Goal: Information Seeking & Learning: Understand process/instructions

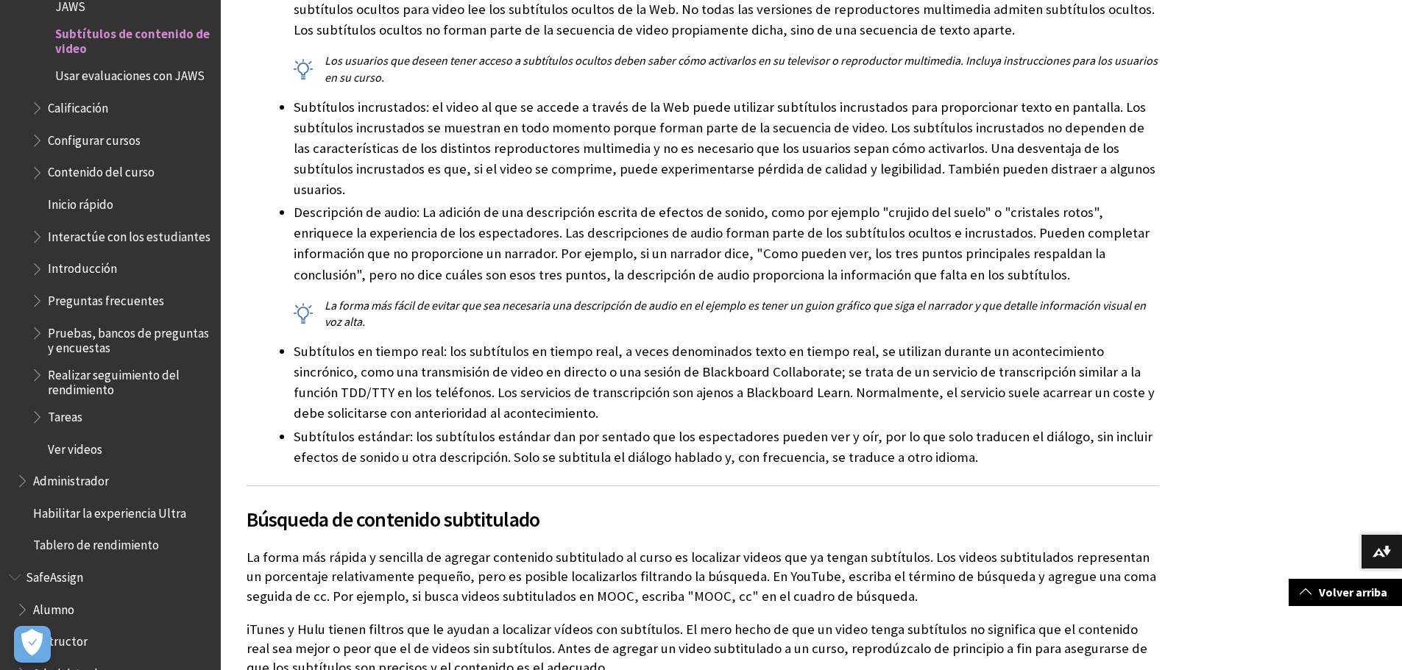
scroll to position [613, 0]
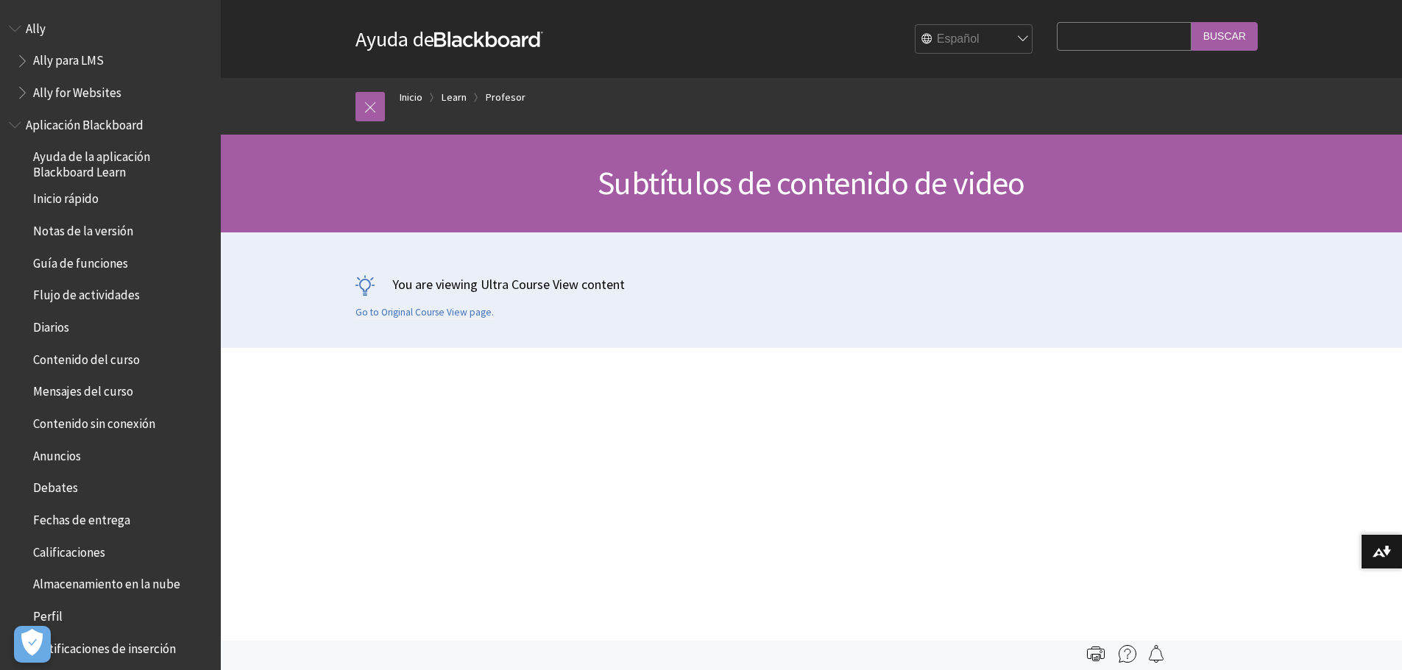
click at [896, 185] on span "Subtítulos de contenido de video" at bounding box center [811, 183] width 427 height 40
click at [690, 474] on div at bounding box center [702, 515] width 963 height 335
click at [451, 372] on div at bounding box center [703, 377] width 942 height 59
click at [437, 367] on div at bounding box center [703, 377] width 942 height 59
click at [420, 308] on link "Go to Original Course View page." at bounding box center [424, 312] width 138 height 13
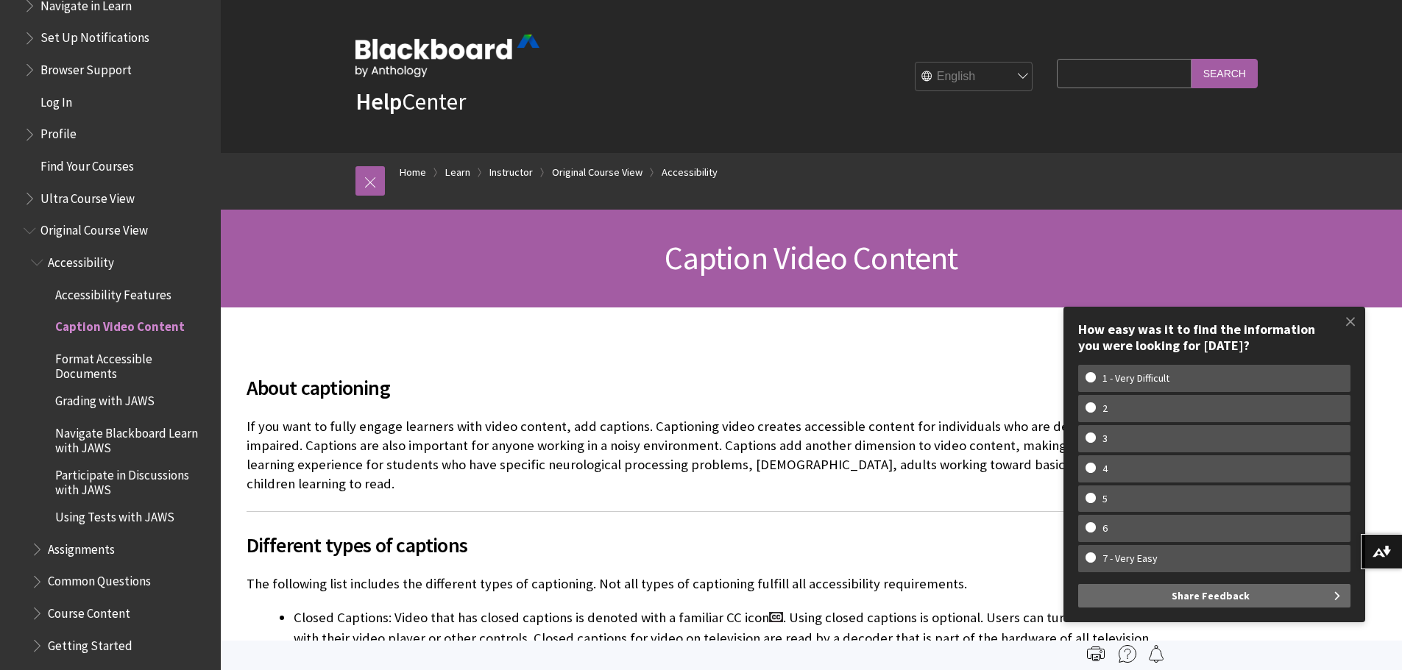
scroll to position [1542, 0]
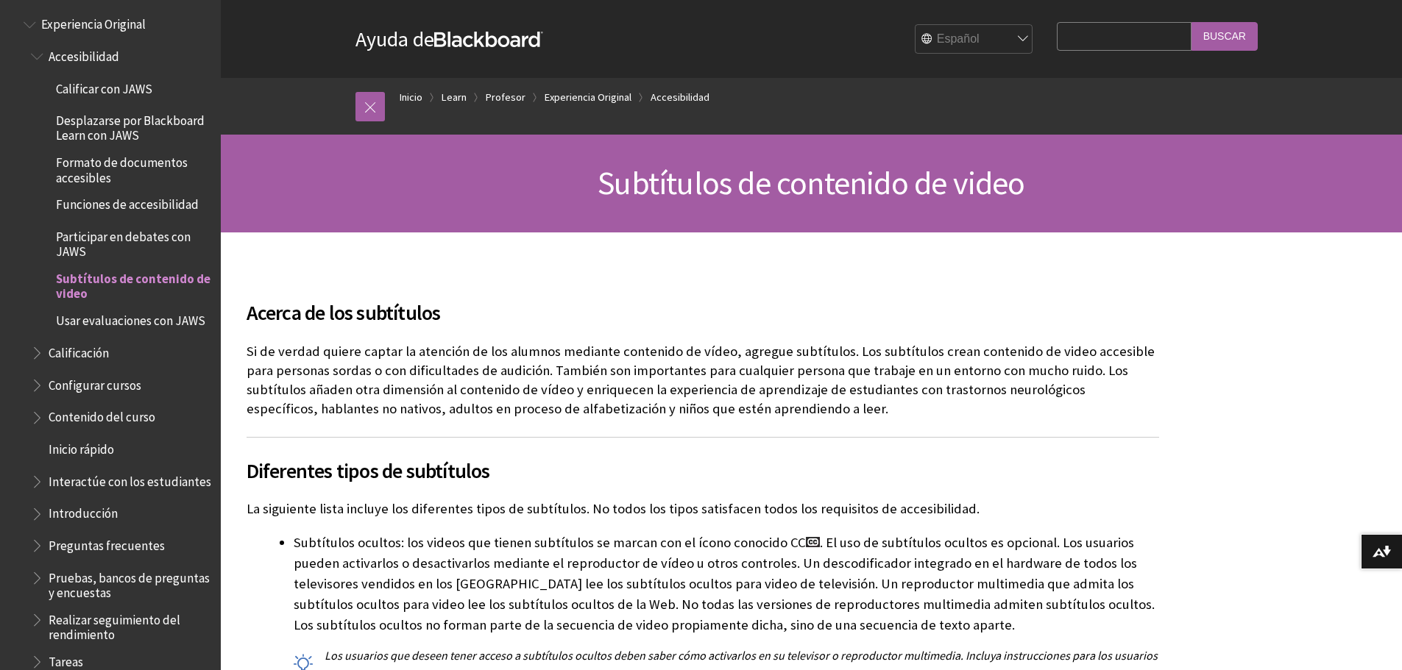
scroll to position [123, 0]
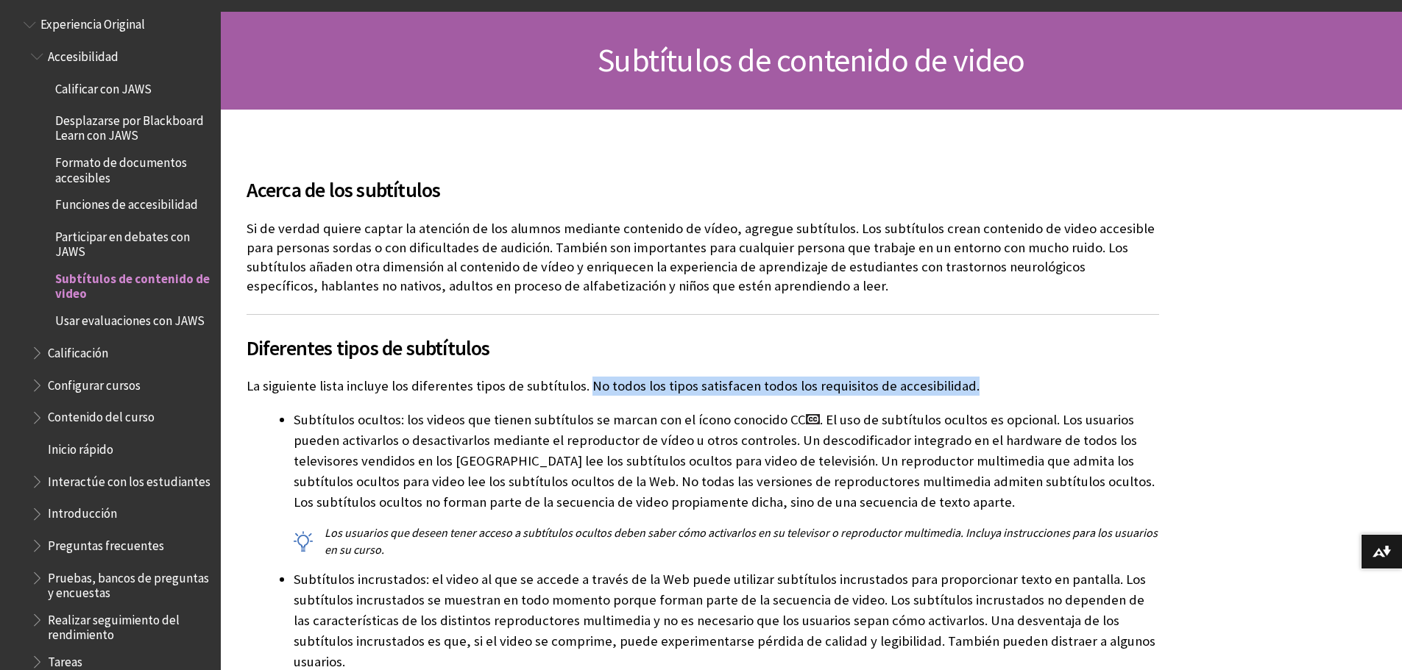
drag, startPoint x: 582, startPoint y: 383, endPoint x: 1016, endPoint y: 393, distance: 433.6
click at [1016, 393] on p "La siguiente lista incluye los diferentes tipos de subtítulos. No todos los tip…" at bounding box center [703, 386] width 913 height 19
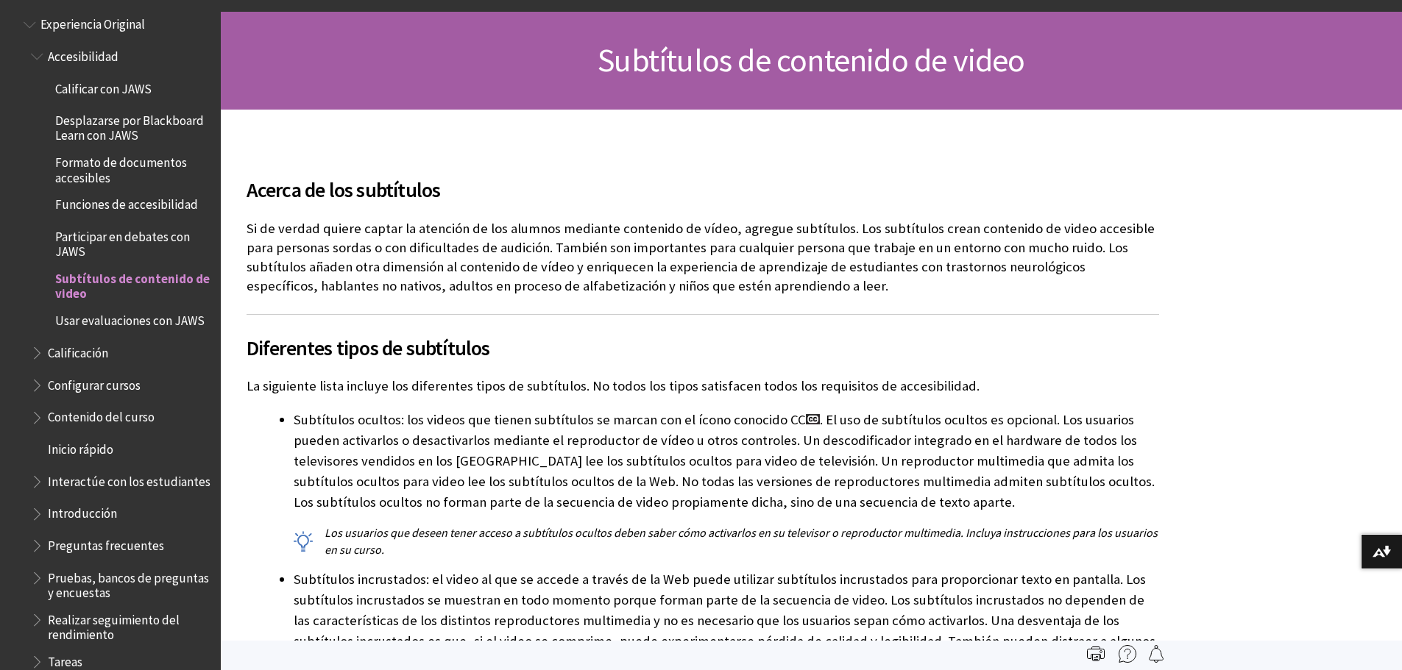
click at [558, 350] on h2 "Diferentes tipos de subtítulos" at bounding box center [703, 338] width 913 height 49
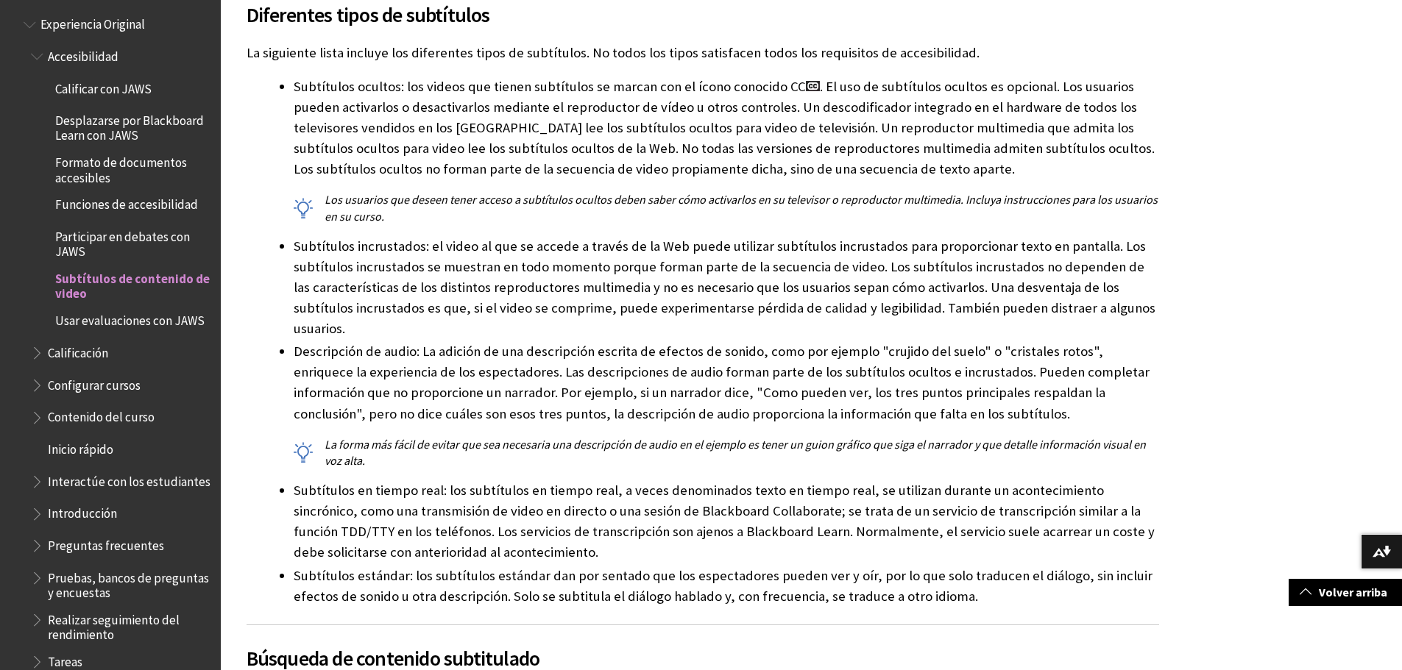
scroll to position [491, 0]
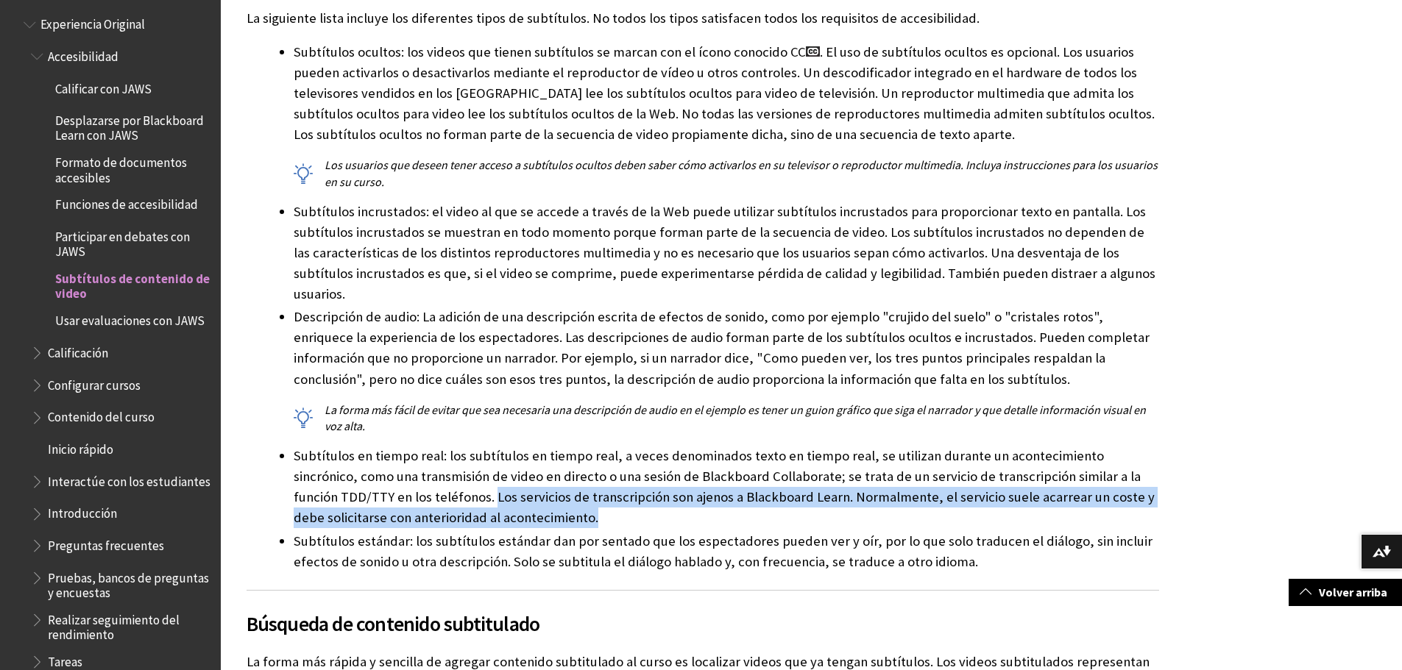
drag, startPoint x: 404, startPoint y: 474, endPoint x: 506, endPoint y: 493, distance: 103.4
click at [506, 493] on li "Subtítulos en tiempo real: los subtítulos en tiempo real, a veces denominados t…" at bounding box center [727, 487] width 866 height 82
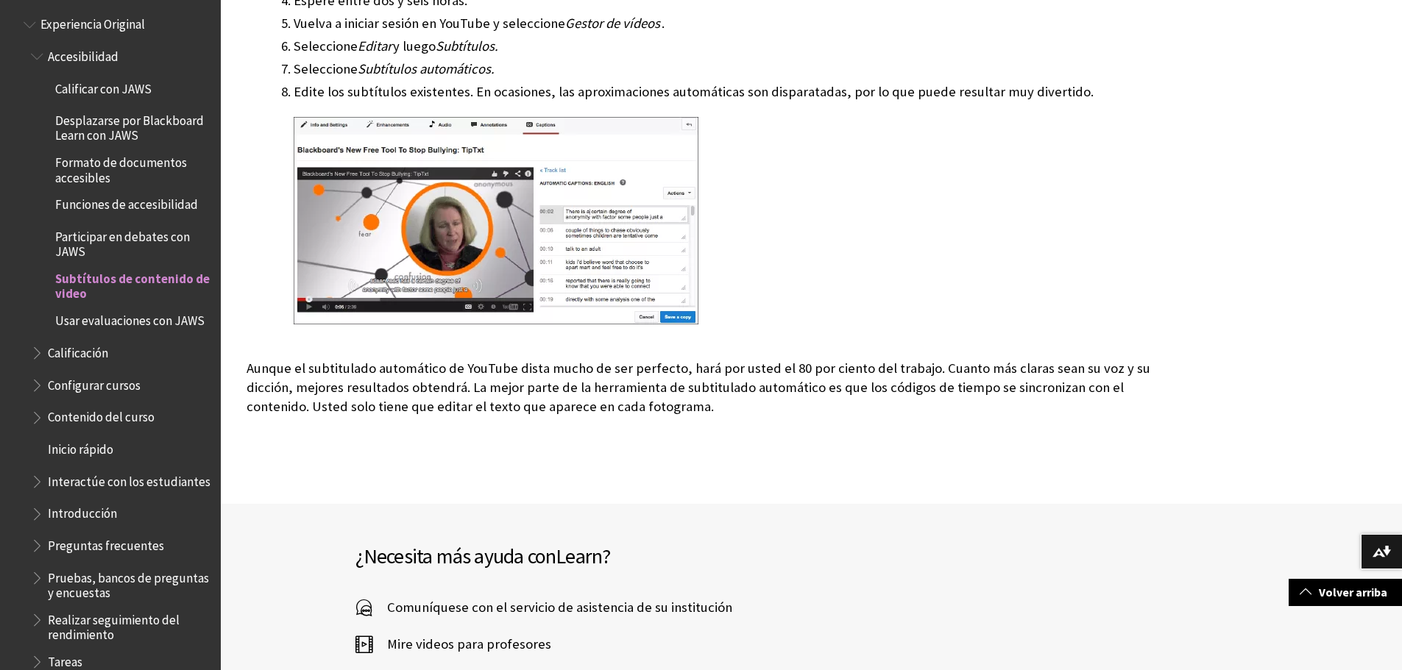
scroll to position [1595, 0]
